Goal: Information Seeking & Learning: Learn about a topic

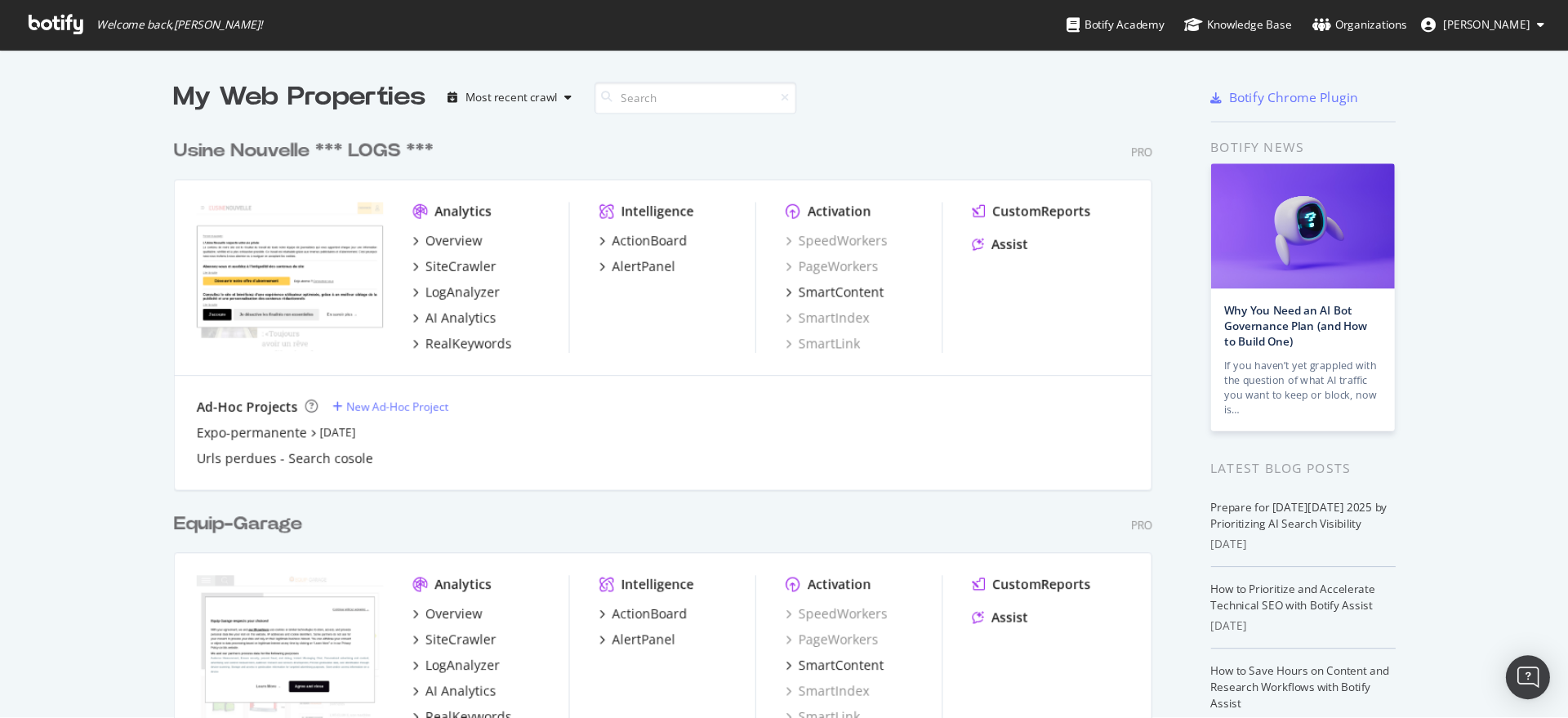
scroll to position [702, 1537]
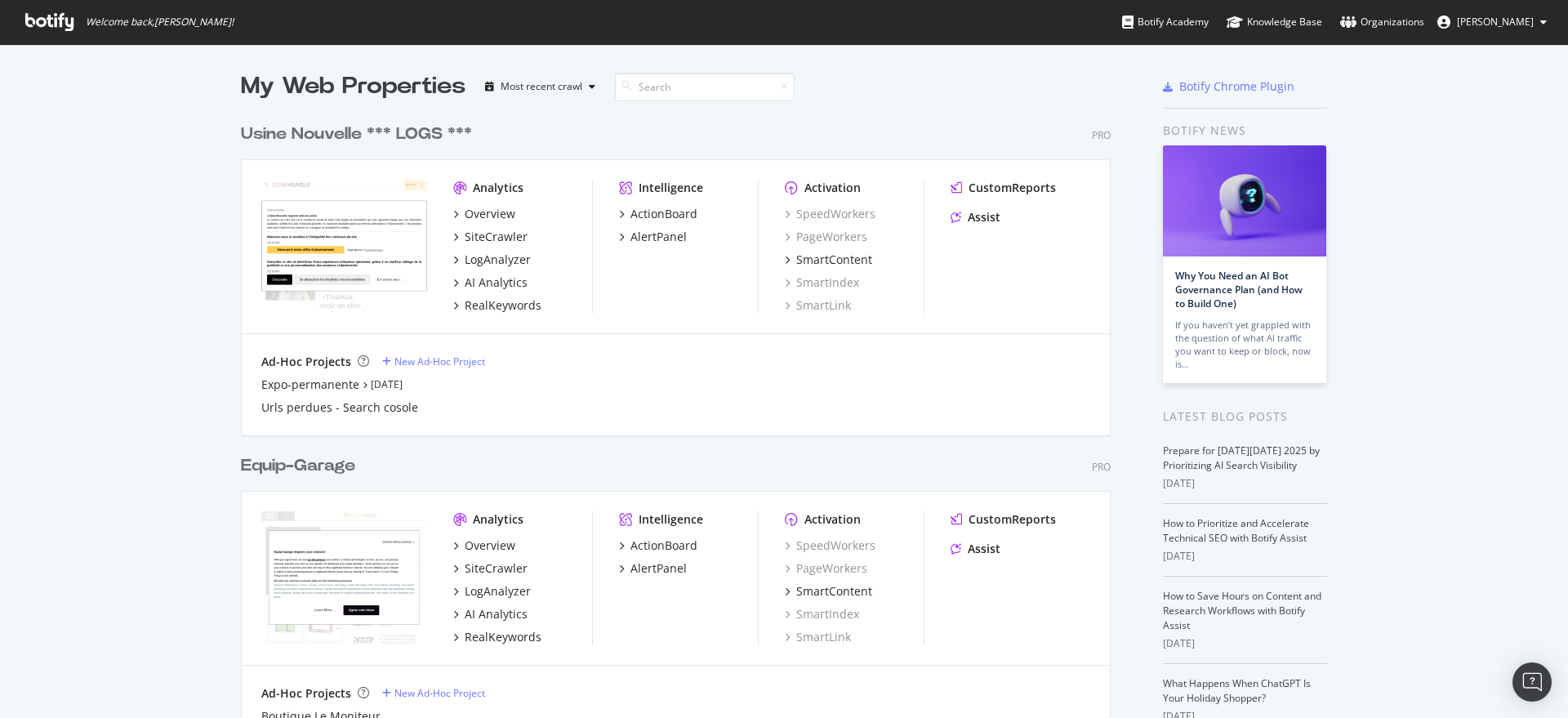
click at [928, 103] on div "My Web Properties Most recent crawl" at bounding box center [627, 86] width 773 height 32
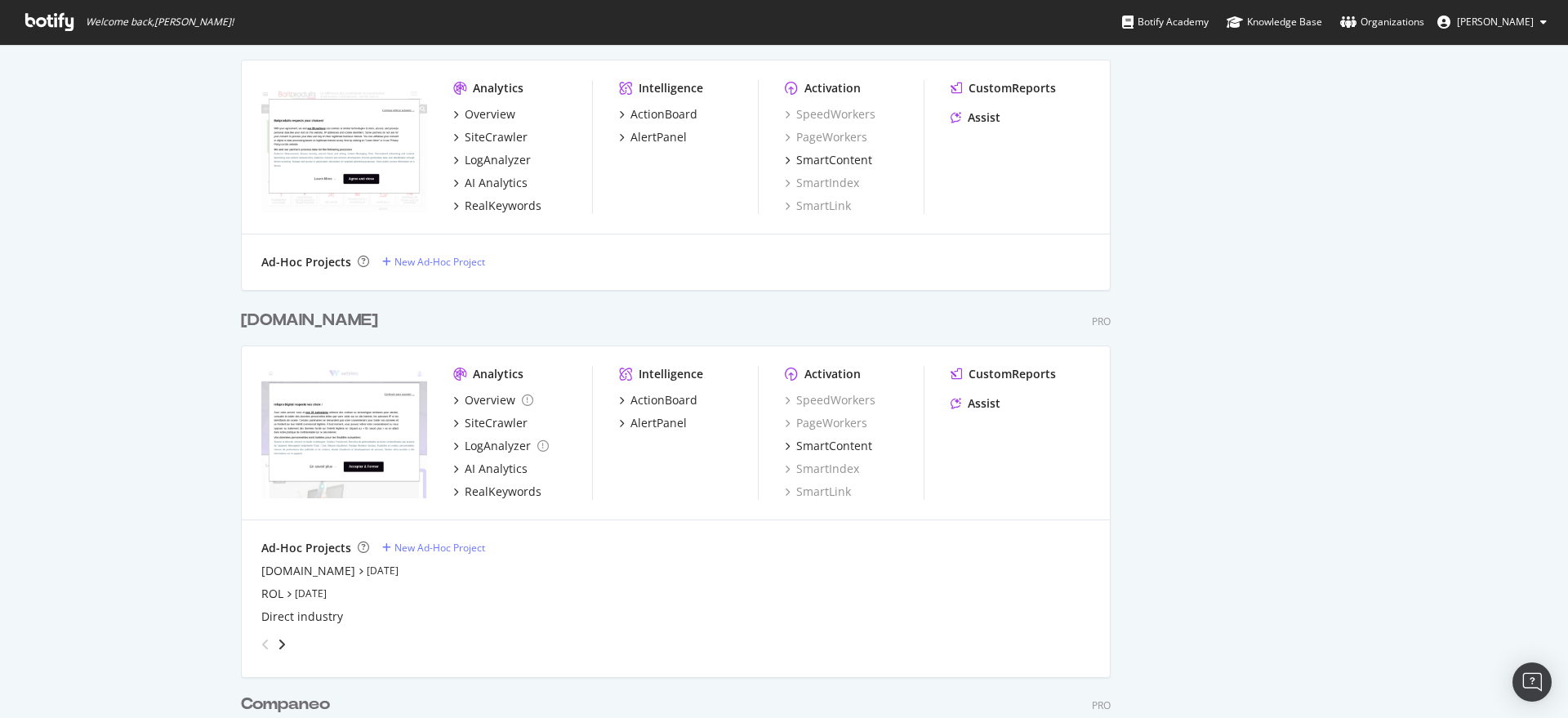
scroll to position [816, 0]
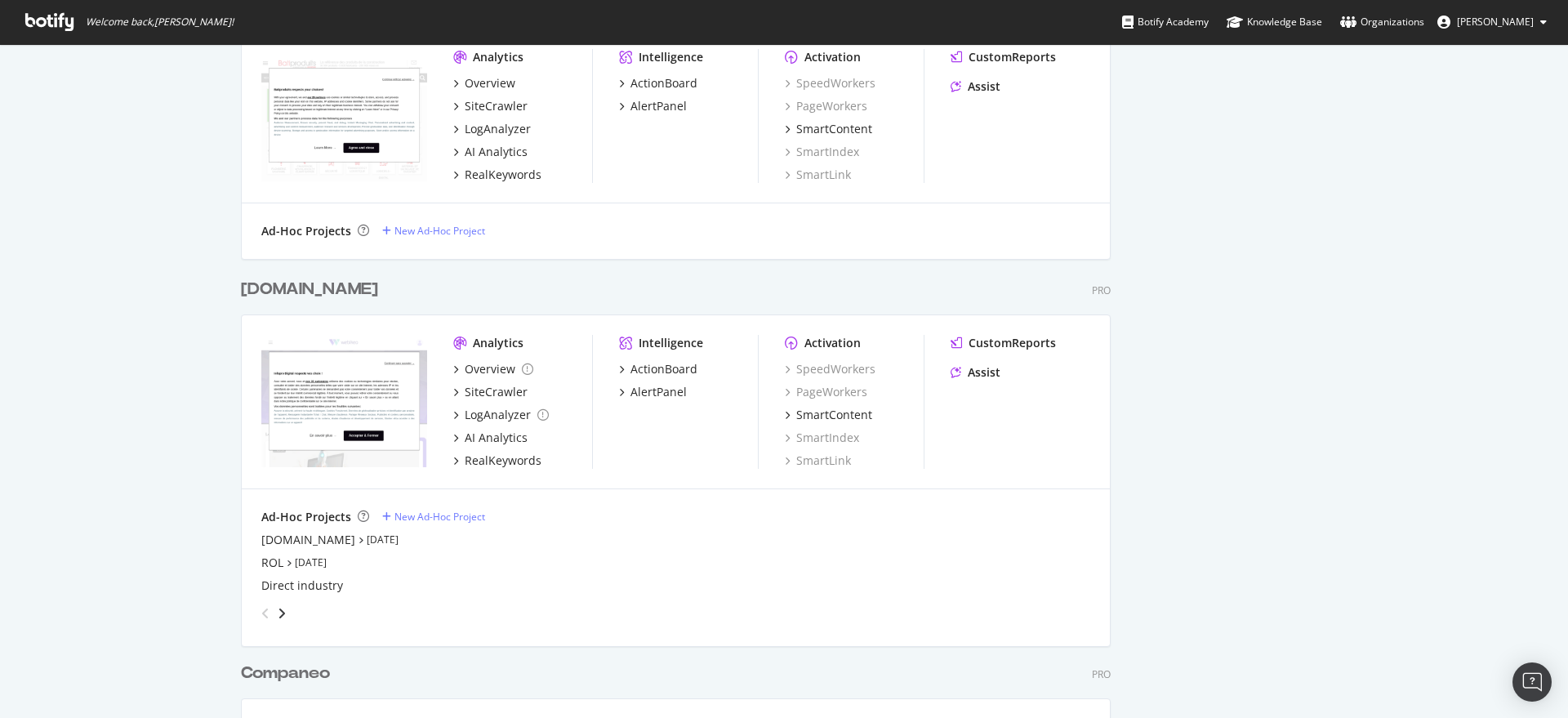
click at [152, 564] on div "My Web Properties Most recent crawl Equip-Garage Pro Analytics Overview SiteCra…" at bounding box center [784, 283] width 1568 height 2110
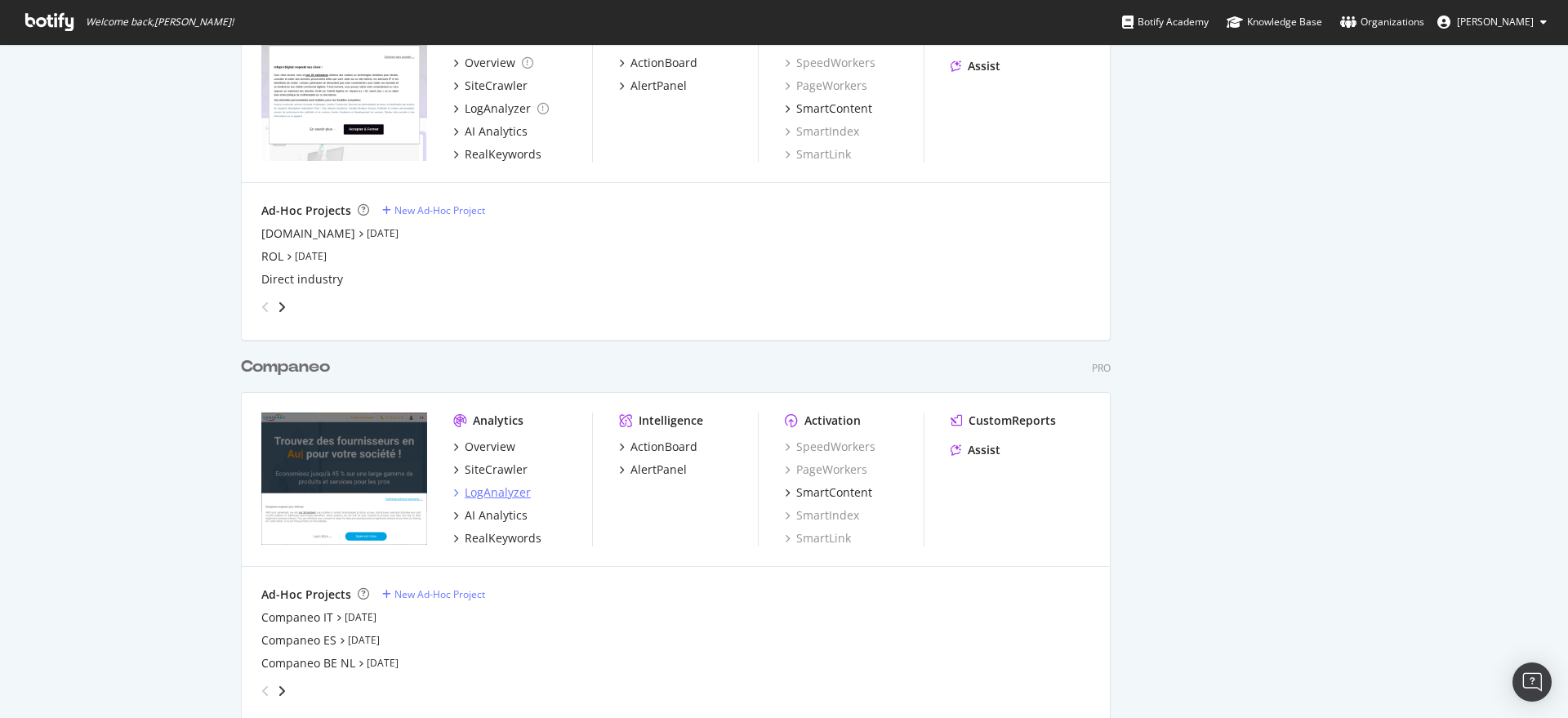
click at [497, 492] on div "LogAnalyzer" at bounding box center [497, 492] width 66 height 17
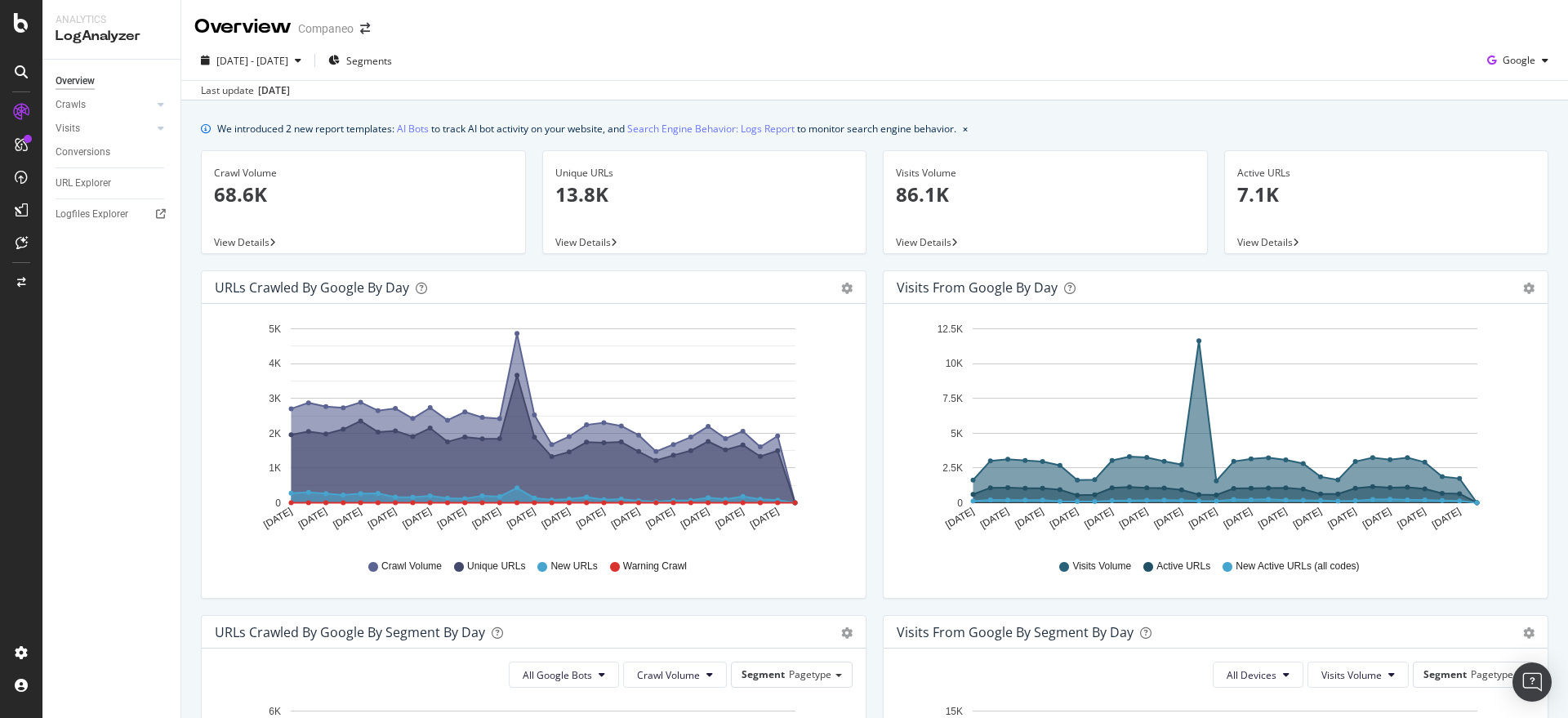
click at [861, 85] on div "Last update [DATE]" at bounding box center [874, 90] width 1386 height 19
click at [21, 33] on div at bounding box center [21, 359] width 42 height 718
click at [11, 19] on div at bounding box center [21, 23] width 40 height 19
click at [1523, 68] on div "Google" at bounding box center [1517, 61] width 75 height 25
click at [1478, 127] on div "Bing" at bounding box center [1501, 123] width 112 height 24
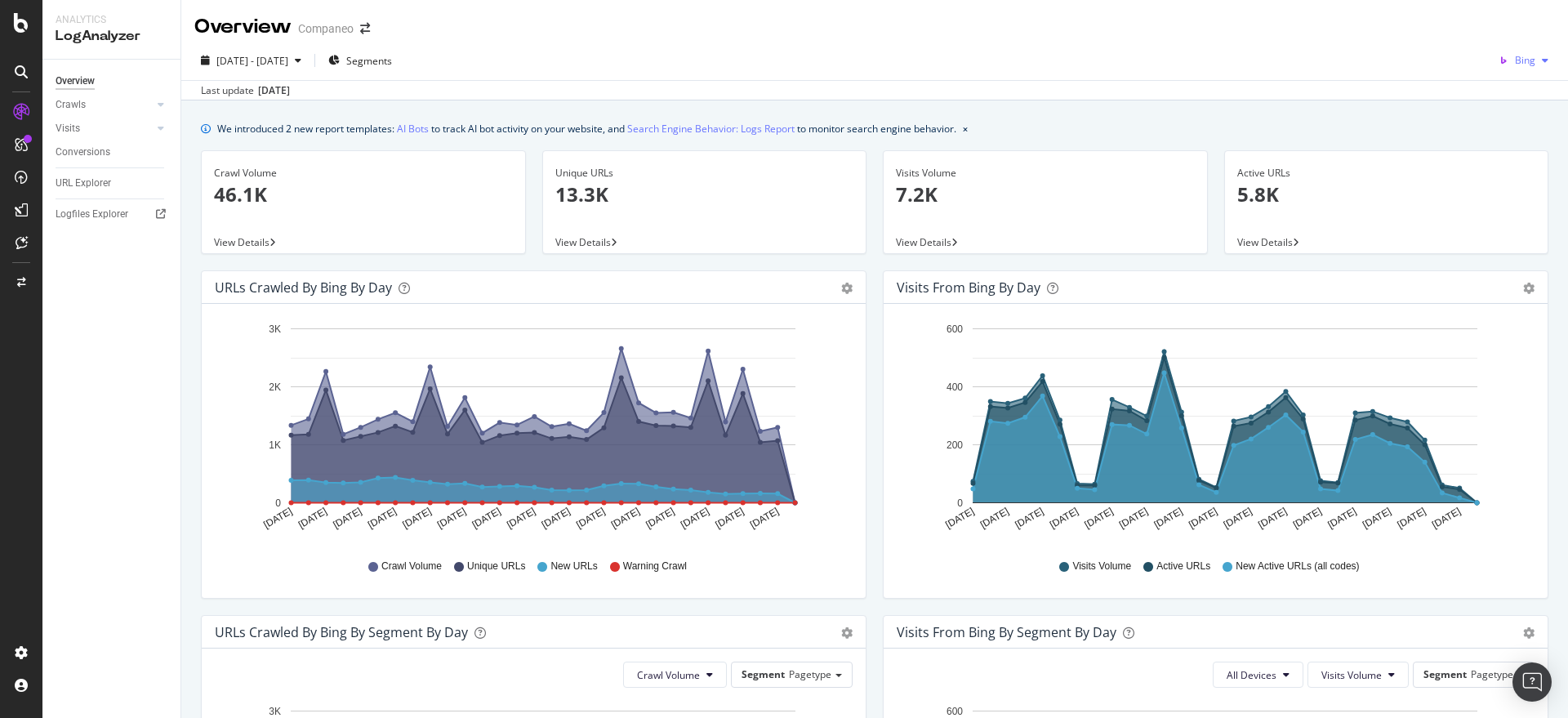
click at [1521, 50] on div "Bing" at bounding box center [1523, 61] width 63 height 25
click at [1504, 151] on span "OpenAI" at bounding box center [1519, 154] width 61 height 15
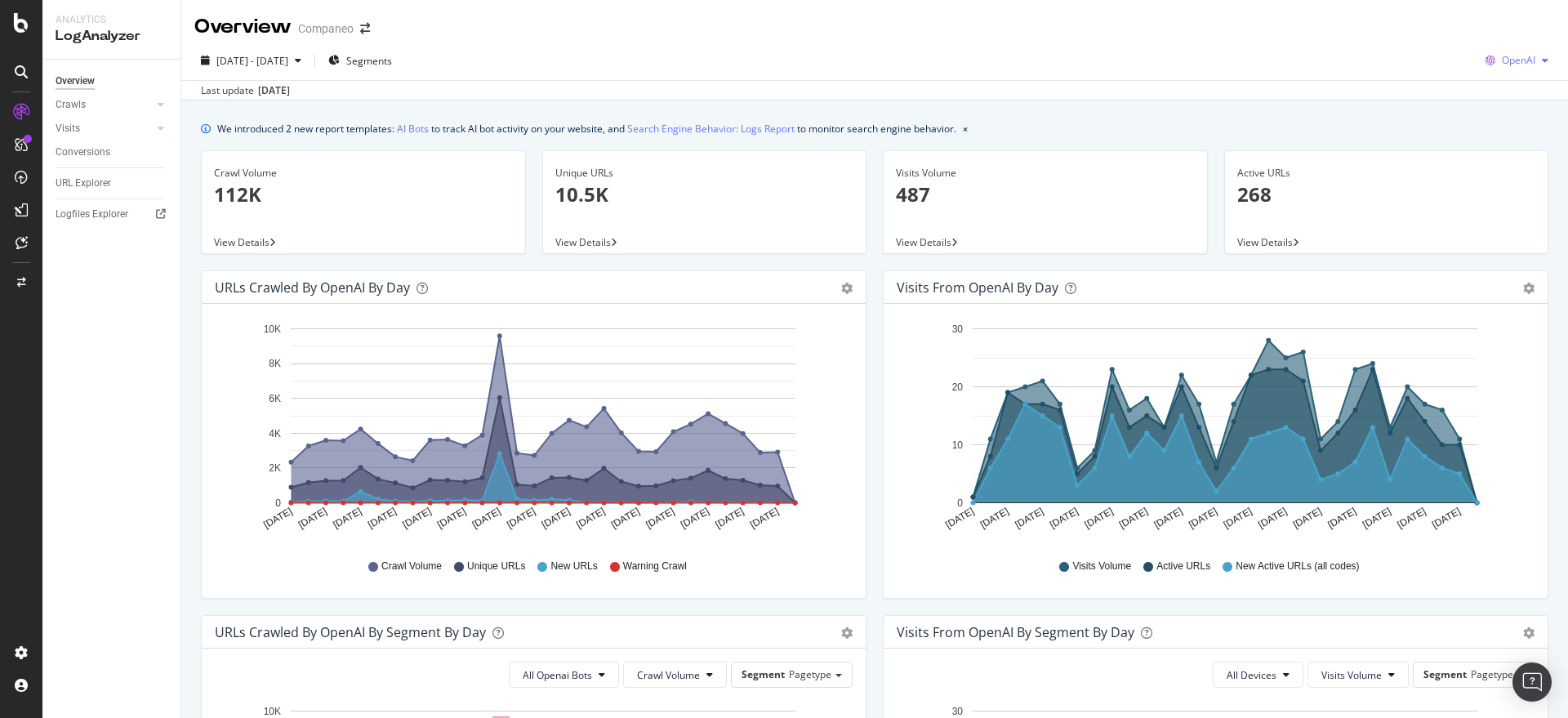
click at [1502, 70] on div "OpenAI" at bounding box center [1517, 61] width 76 height 25
click at [1500, 96] on span "Google" at bounding box center [1514, 93] width 61 height 15
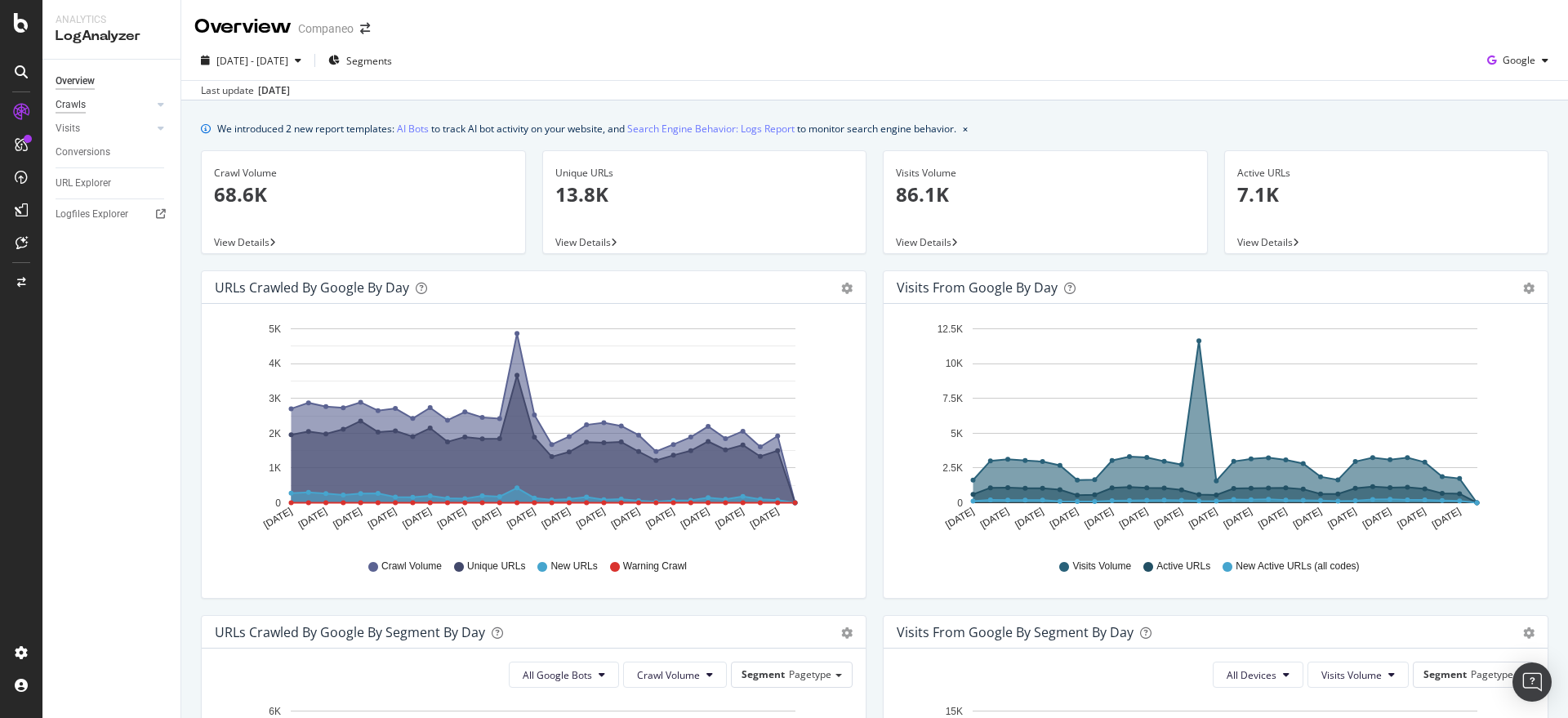
click at [75, 104] on div "Crawls" at bounding box center [70, 105] width 30 height 18
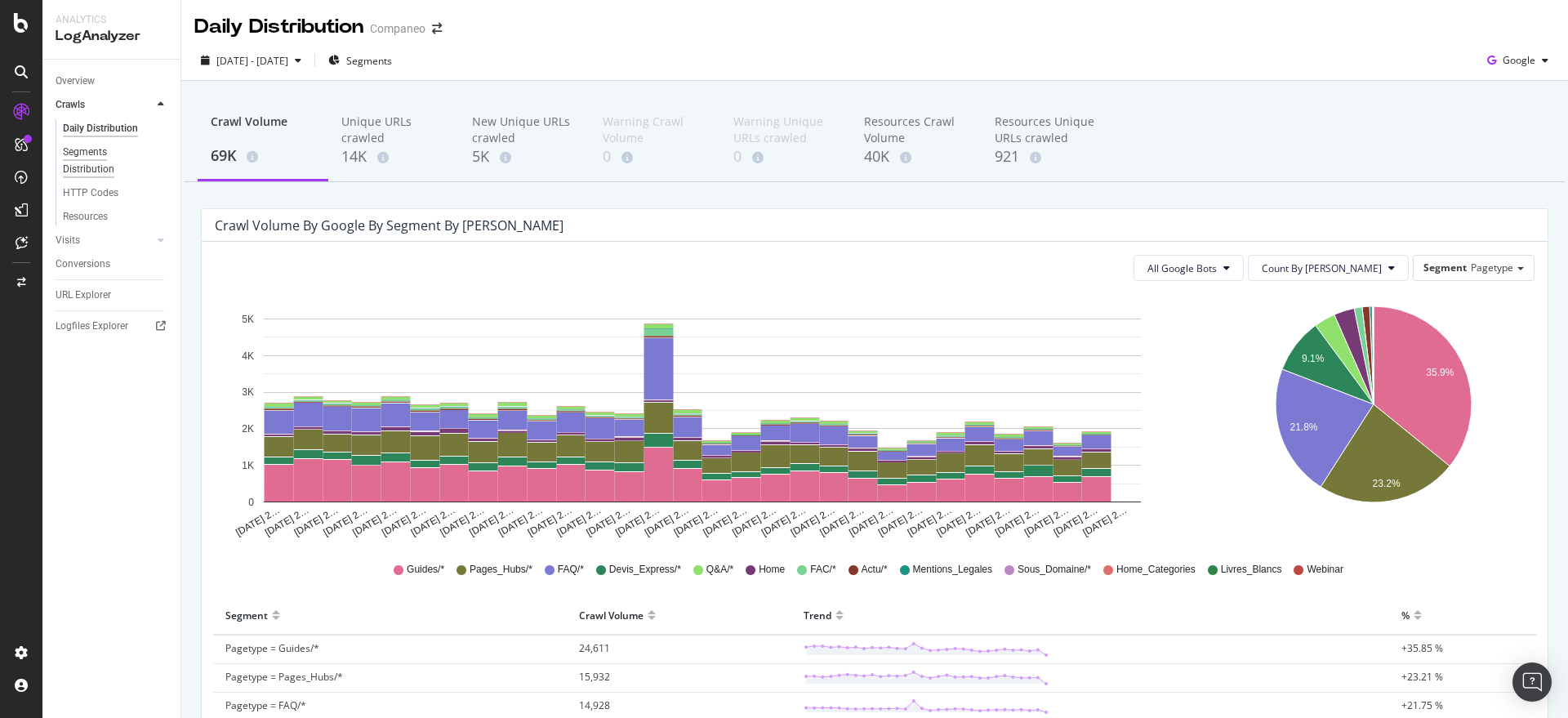
click at [97, 170] on div "Segments Distribution" at bounding box center [108, 161] width 90 height 34
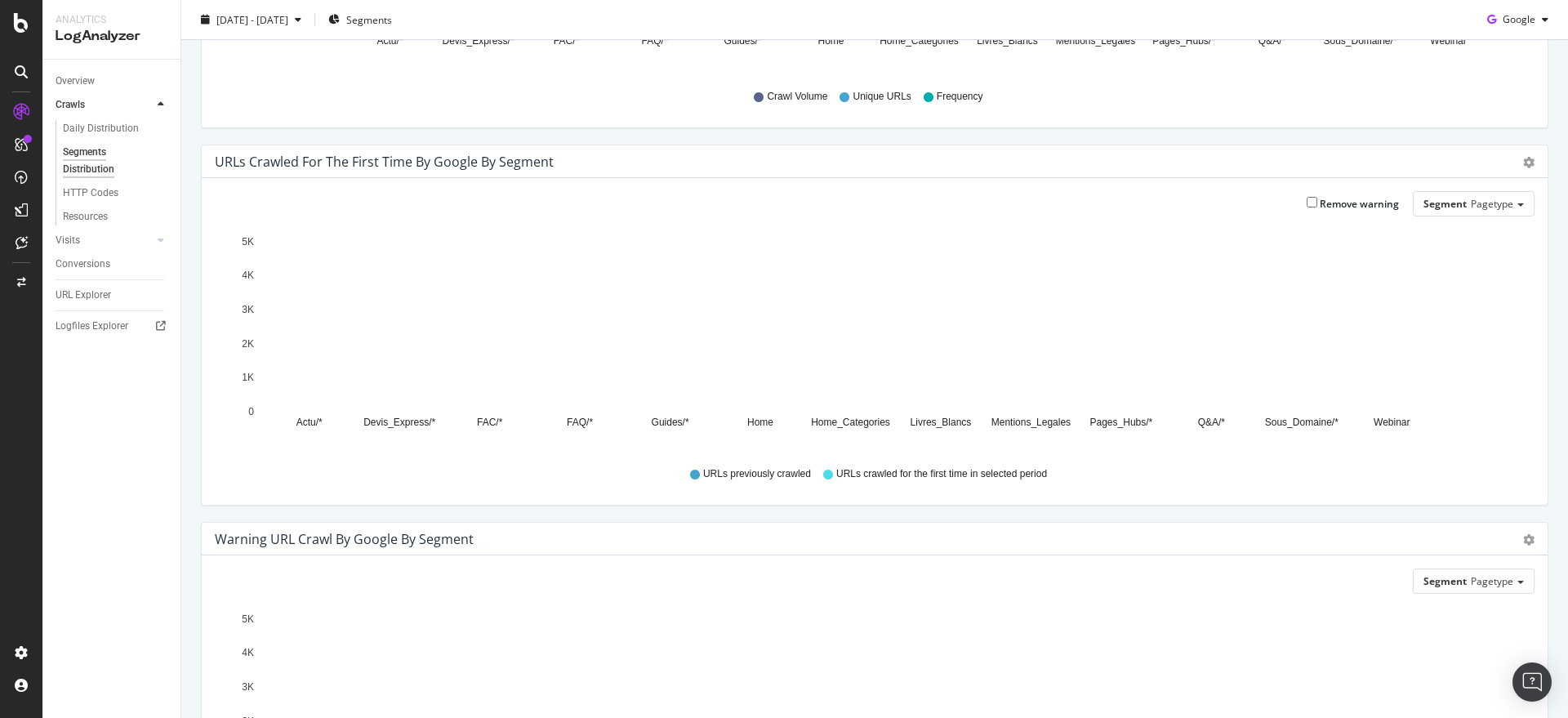
scroll to position [332, 0]
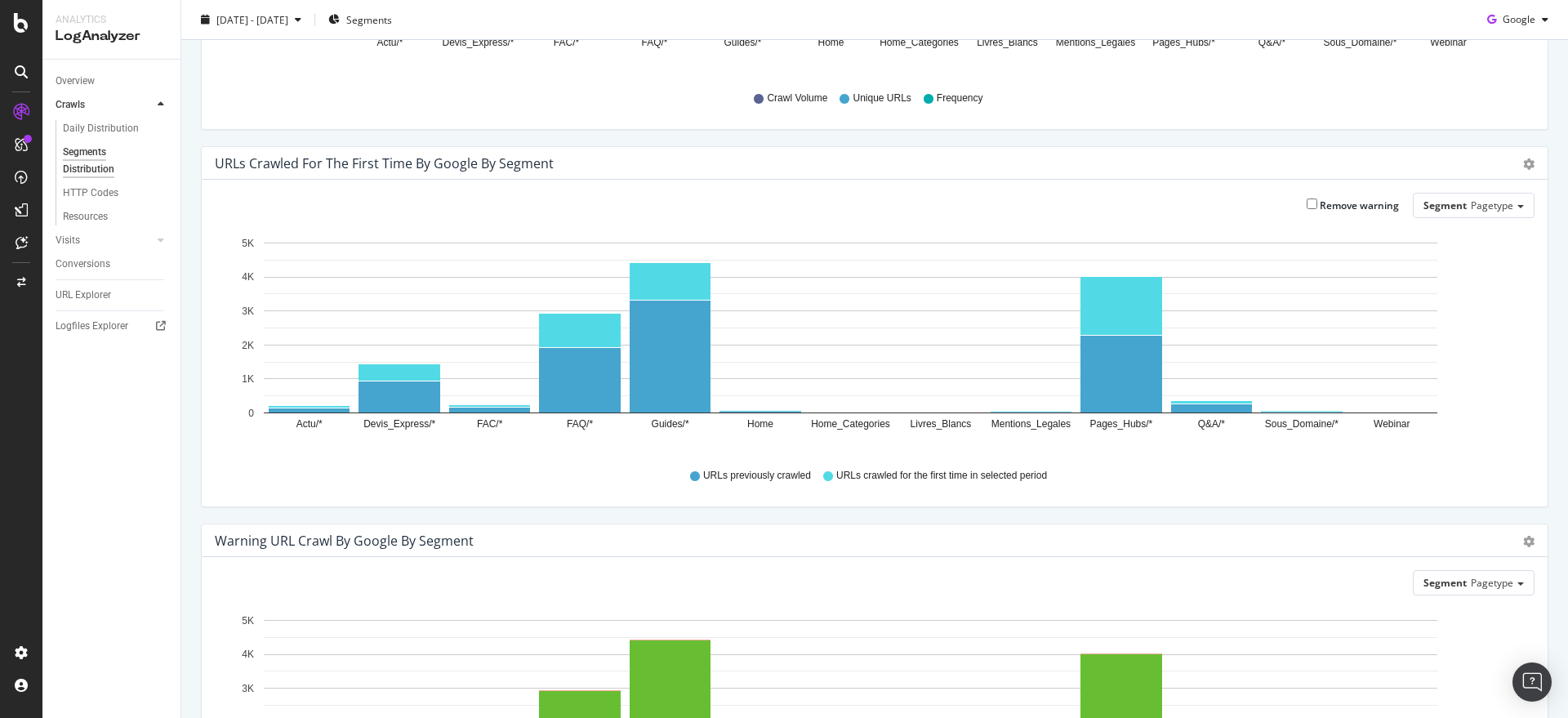
click at [198, 496] on div "URLs Crawled for the First Time by google by Segment Bar (by Value) Bar (by Per…" at bounding box center [874, 335] width 1363 height 377
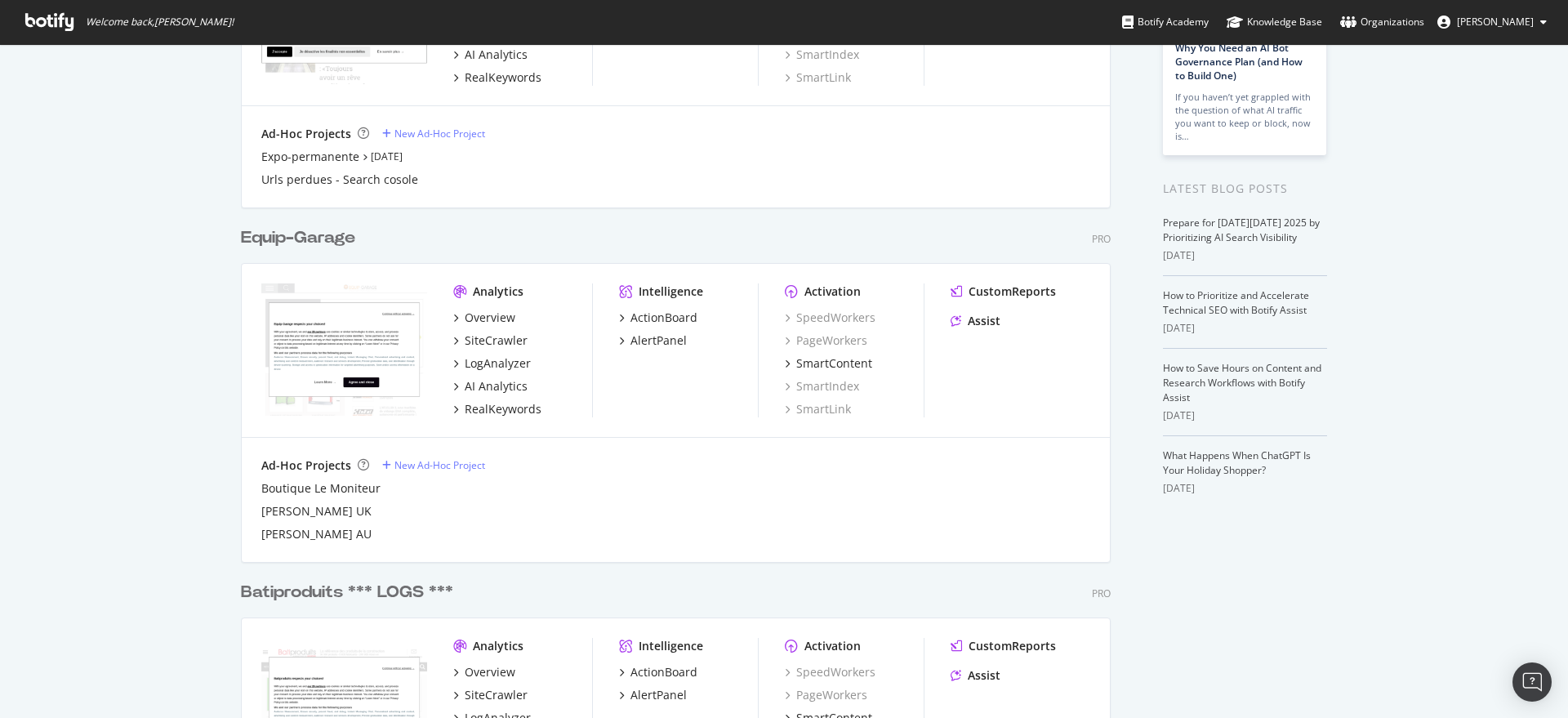
scroll to position [228, 0]
